Goal: Task Accomplishment & Management: Use online tool/utility

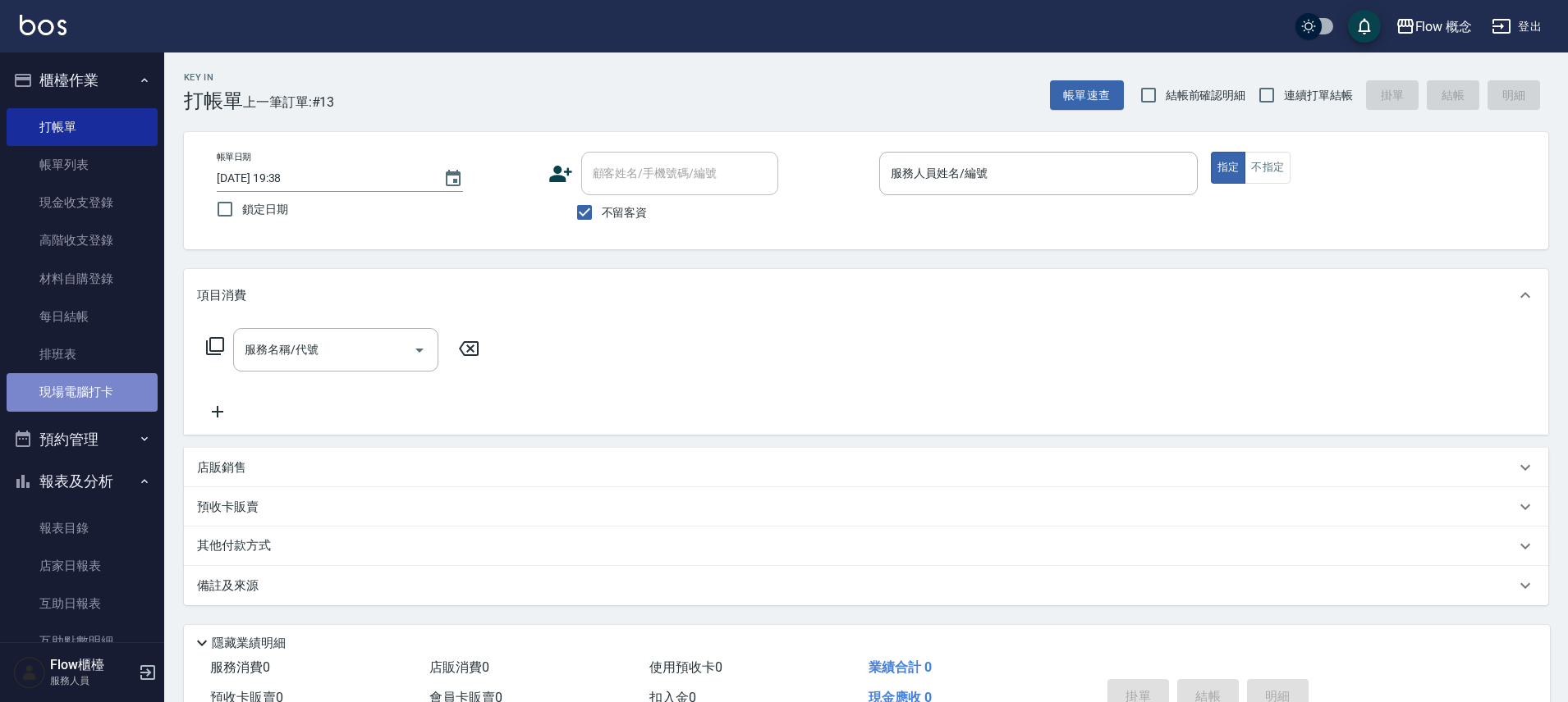
click at [81, 396] on link "現場電腦打卡" at bounding box center [82, 392] width 151 height 38
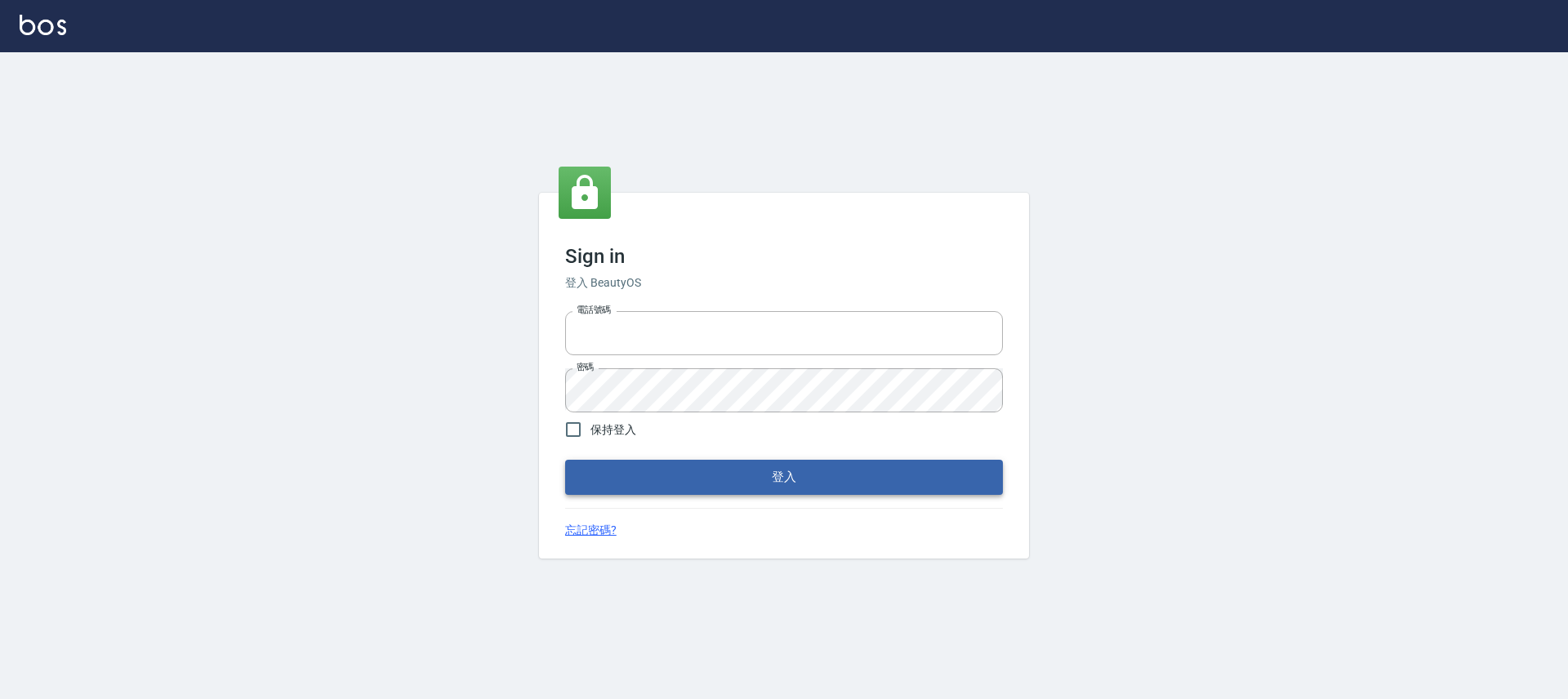
type input "25170116"
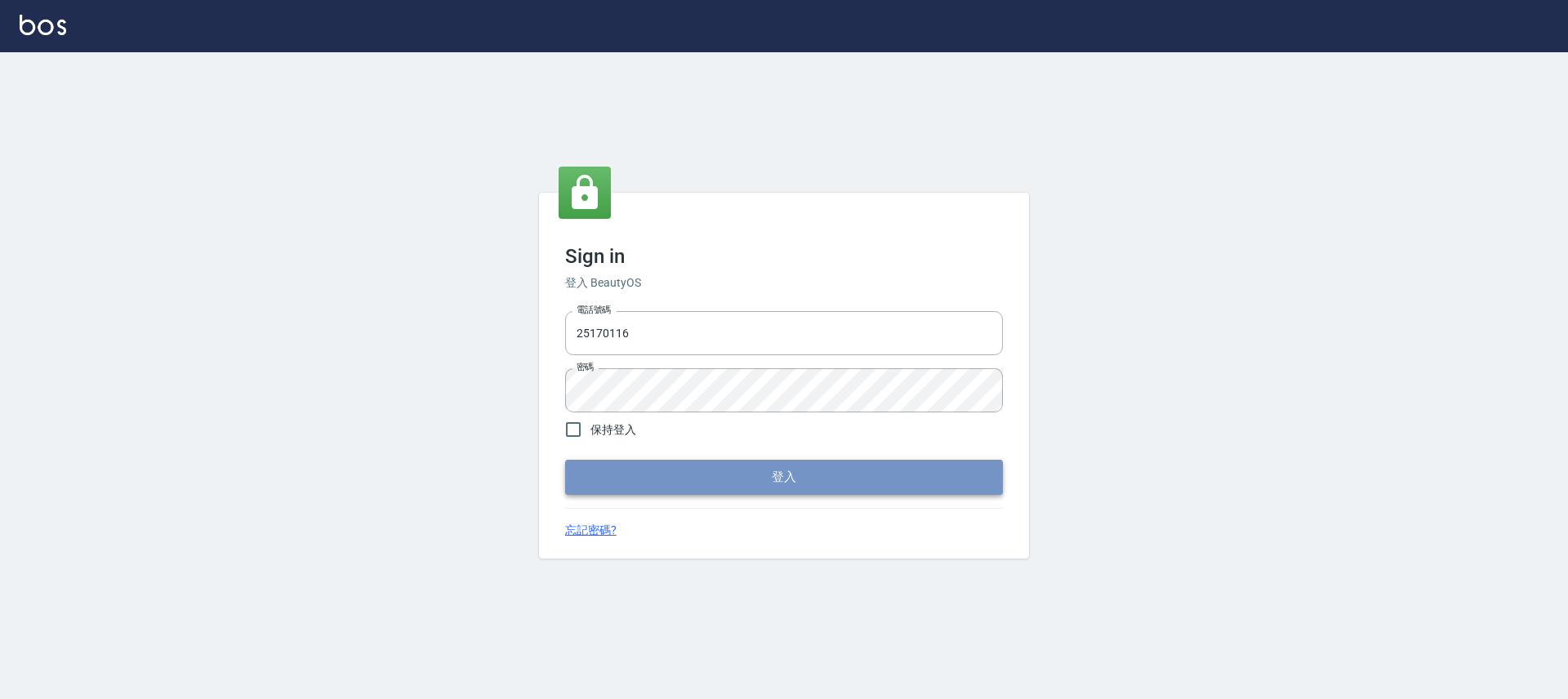
click at [627, 465] on button "登入" at bounding box center [784, 477] width 438 height 34
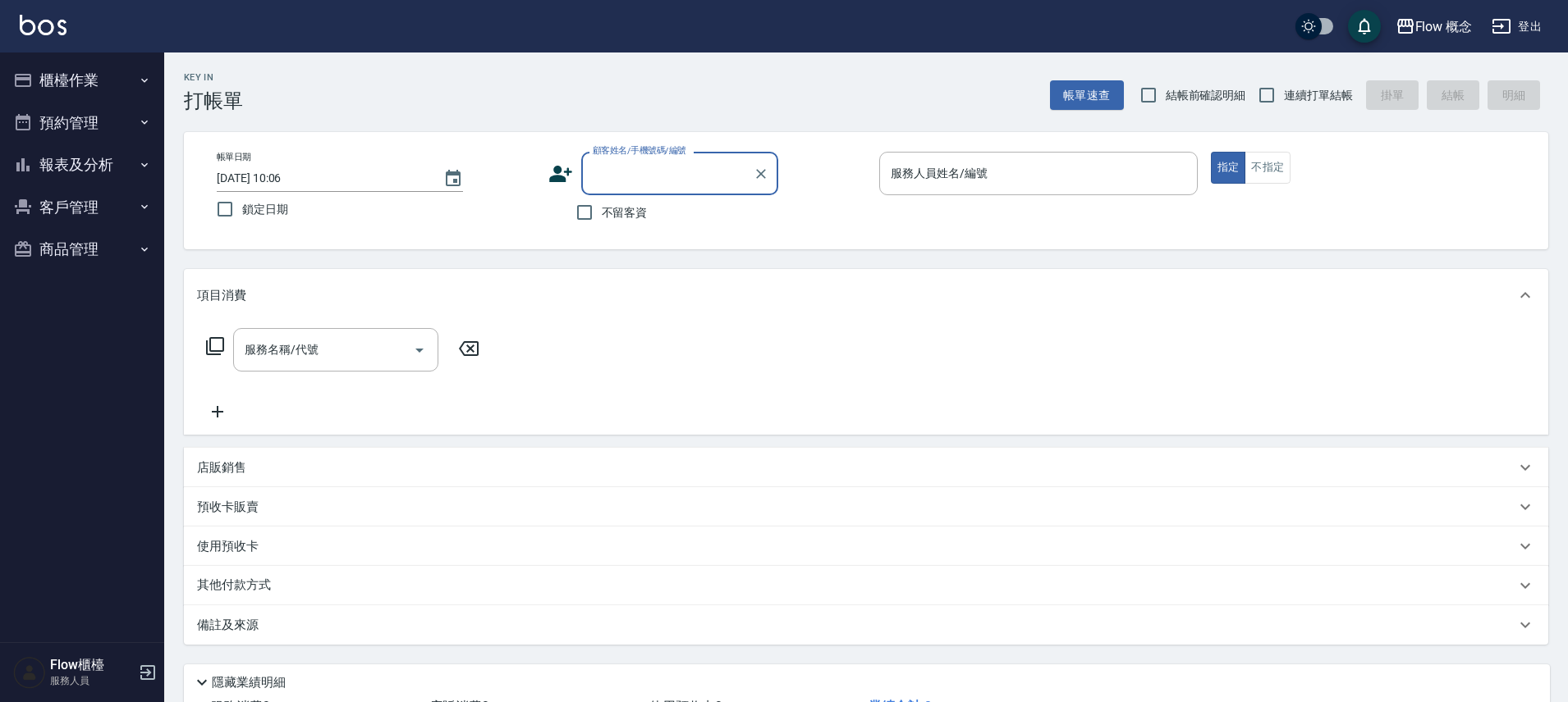
click at [63, 73] on button "櫃檯作業" at bounding box center [82, 81] width 151 height 43
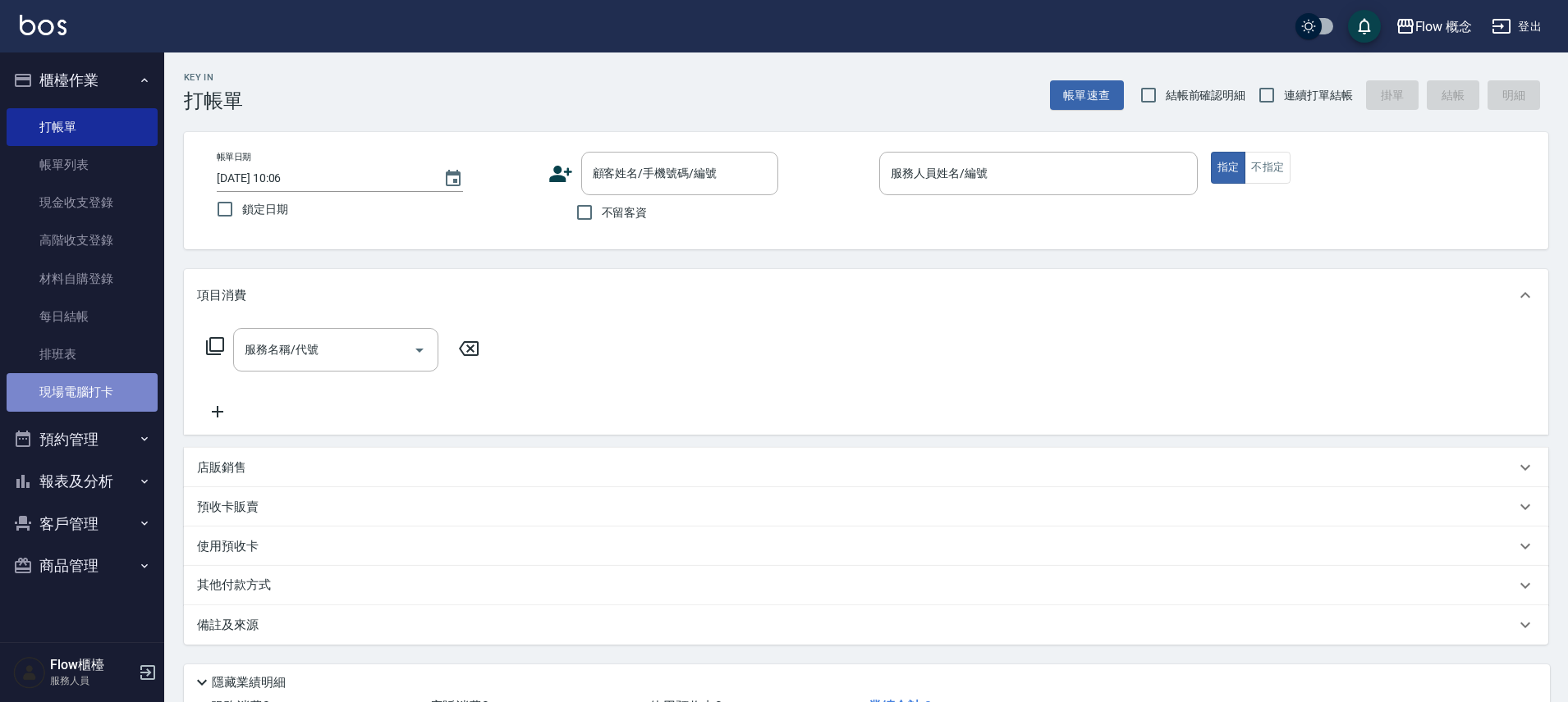
click at [123, 381] on link "現場電腦打卡" at bounding box center [82, 392] width 151 height 38
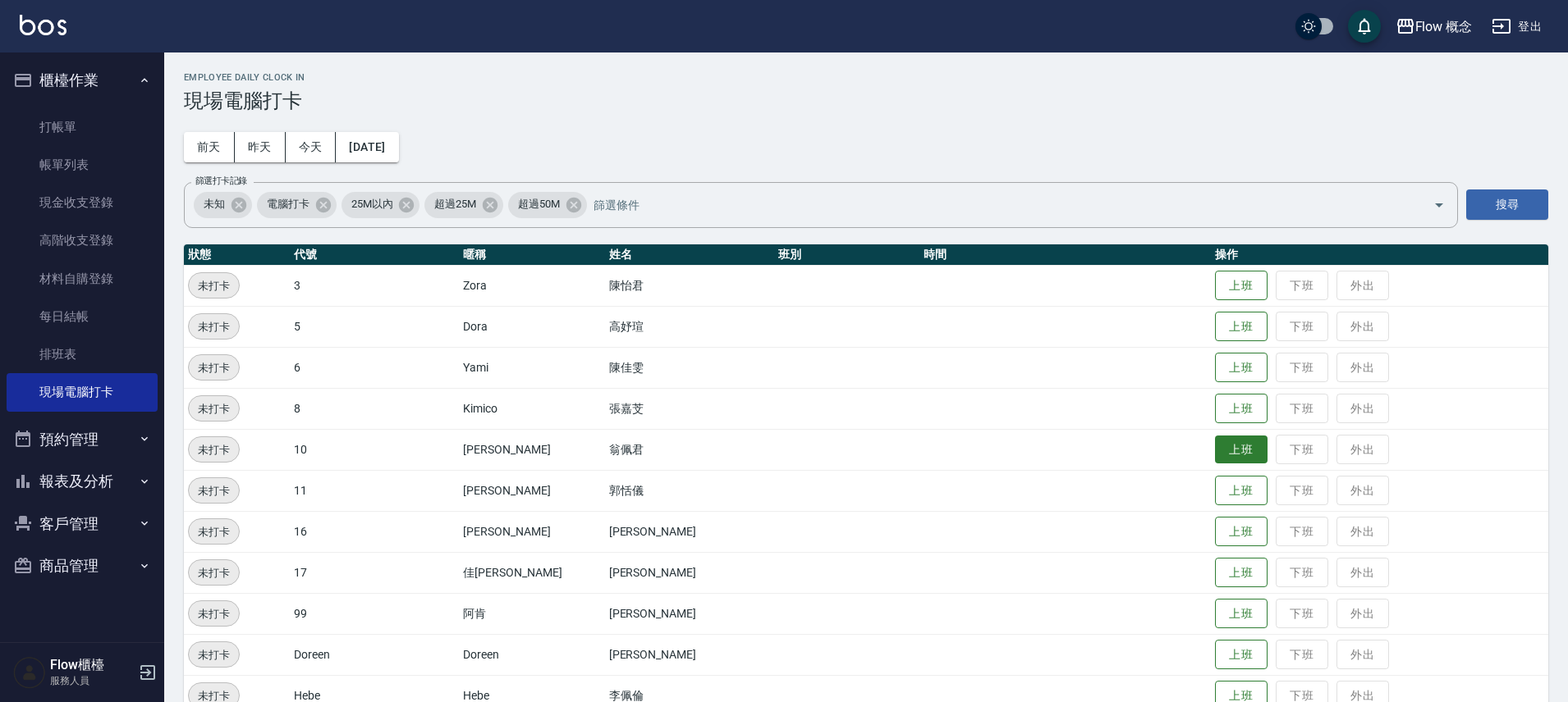
click at [1214, 450] on button "上班" at bounding box center [1241, 450] width 53 height 29
click at [1214, 288] on button "上班" at bounding box center [1241, 285] width 53 height 29
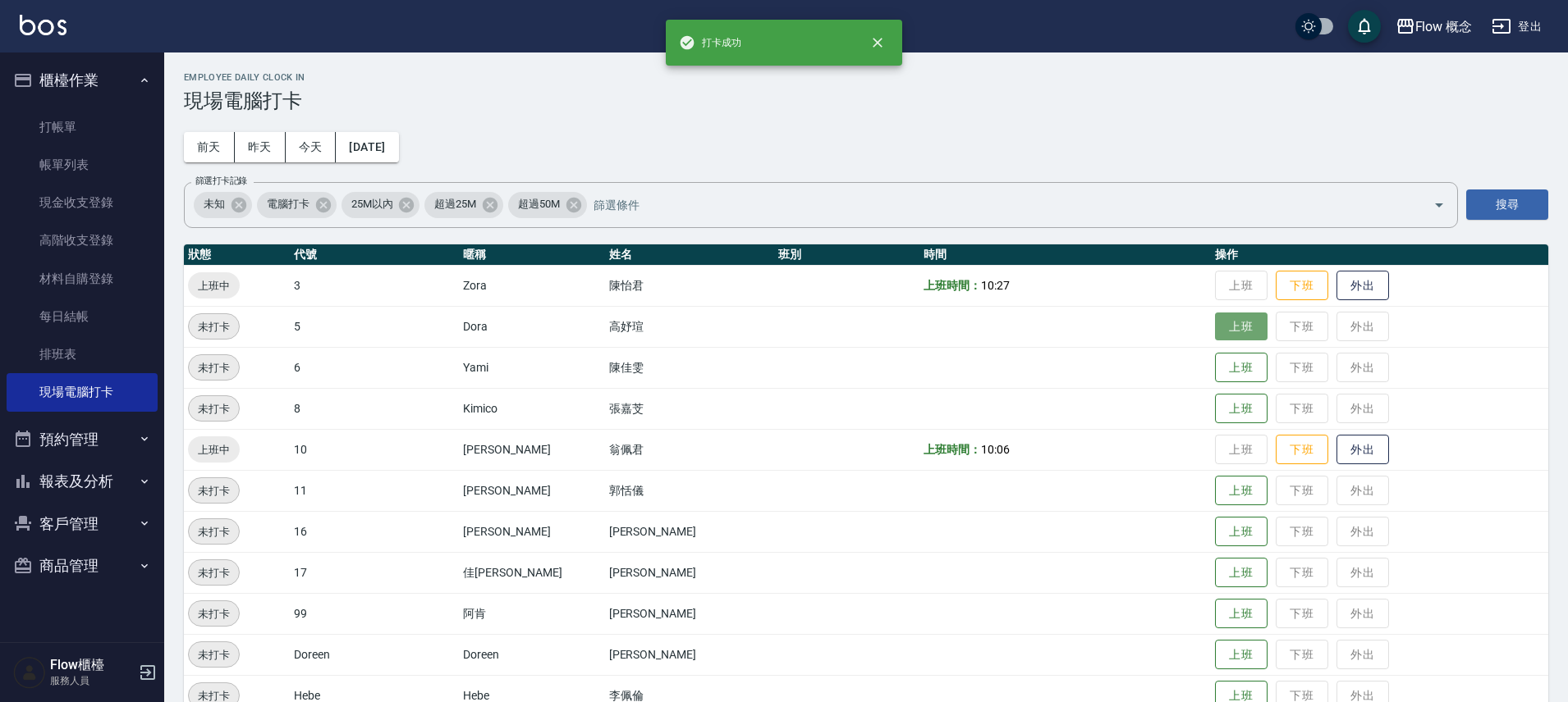
click at [1214, 329] on button "上班" at bounding box center [1241, 326] width 53 height 29
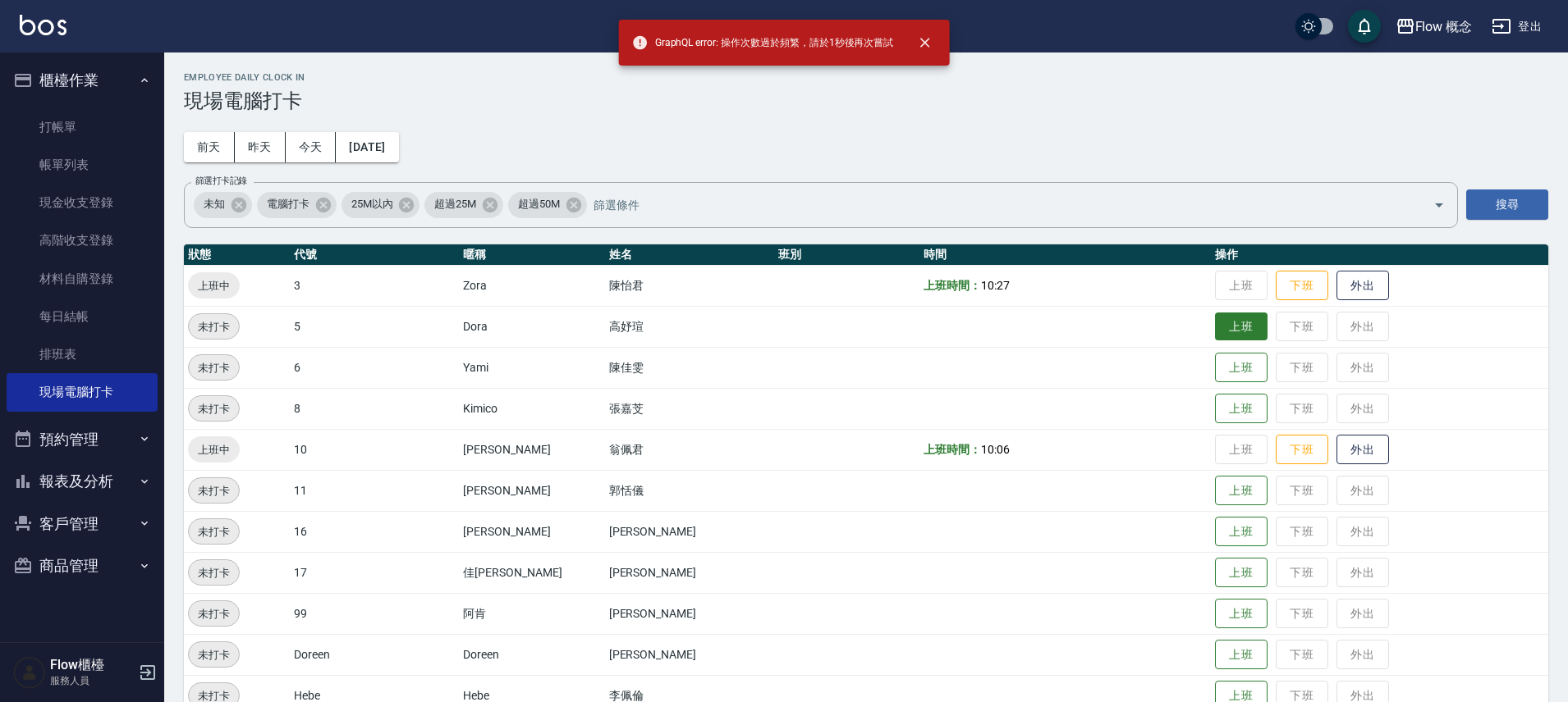
click at [1214, 319] on button "上班" at bounding box center [1241, 326] width 53 height 29
